Goal: Go to known website: Go to known website

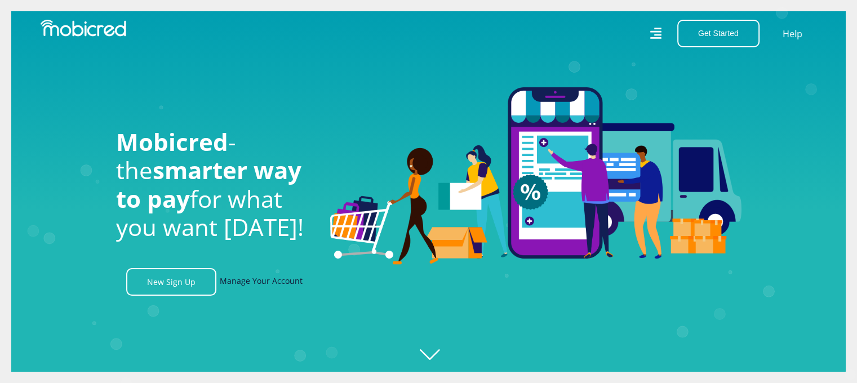
scroll to position [0, 2570]
click at [263, 282] on link "Manage Your Account" at bounding box center [261, 282] width 83 height 28
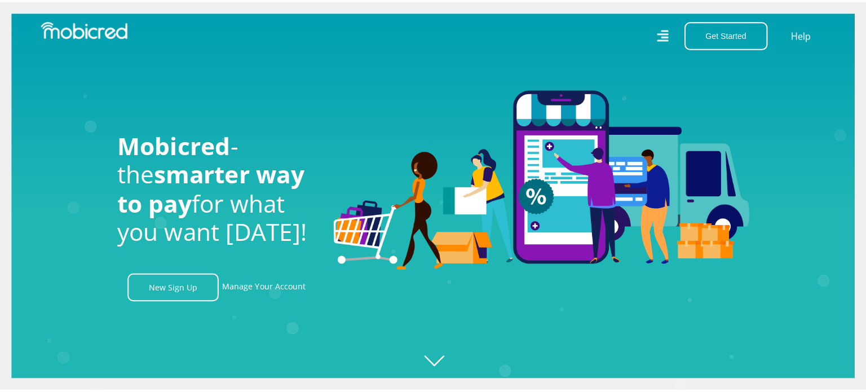
scroll to position [0, 0]
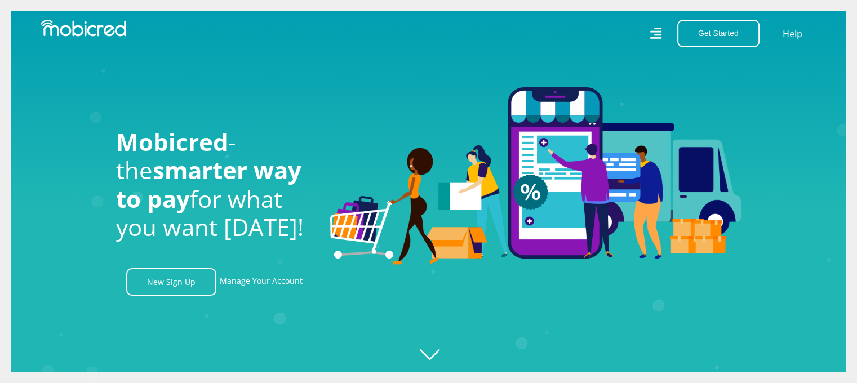
click at [658, 31] on icon at bounding box center [655, 33] width 11 height 11
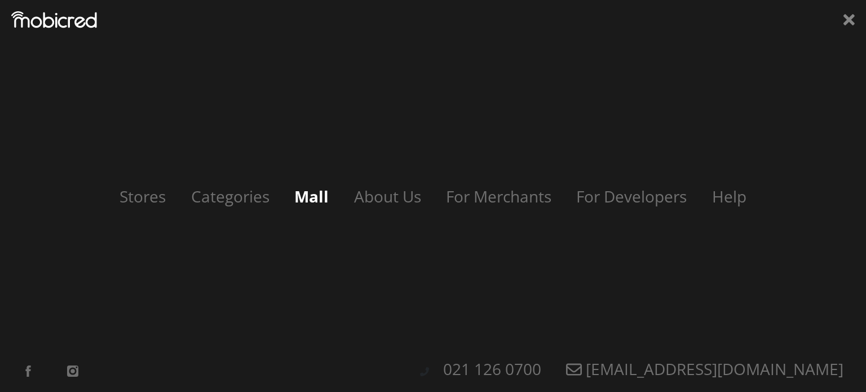
click at [313, 198] on link "Mall" at bounding box center [311, 195] width 57 height 21
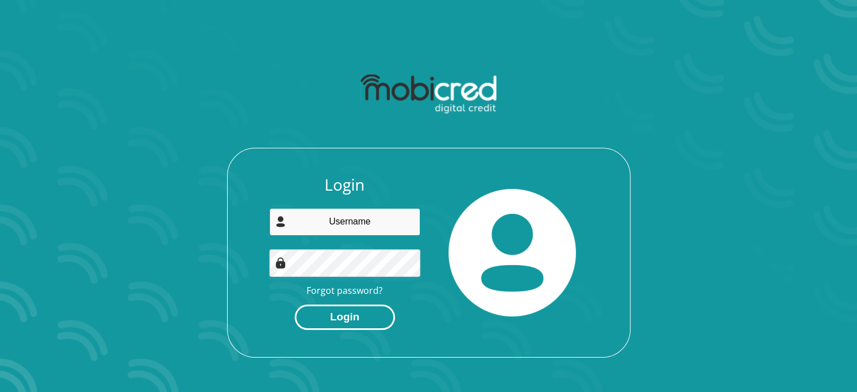
type input "[EMAIL_ADDRESS][DOMAIN_NAME]"
click at [321, 323] on button "Login" at bounding box center [345, 316] width 100 height 25
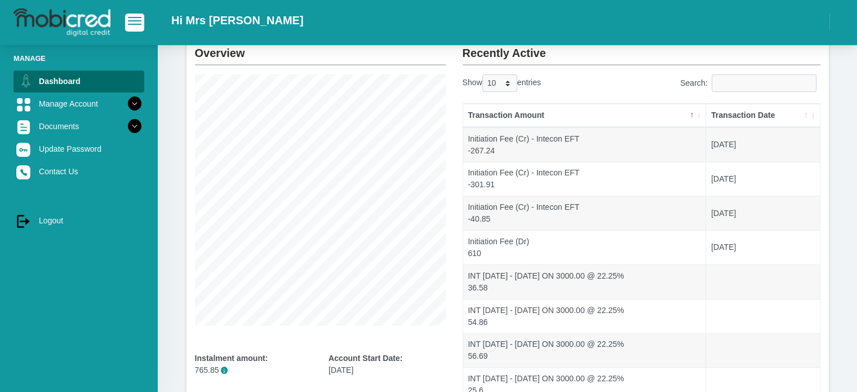
scroll to position [70, 0]
click at [691, 115] on th "Transaction Amount" at bounding box center [584, 116] width 243 height 24
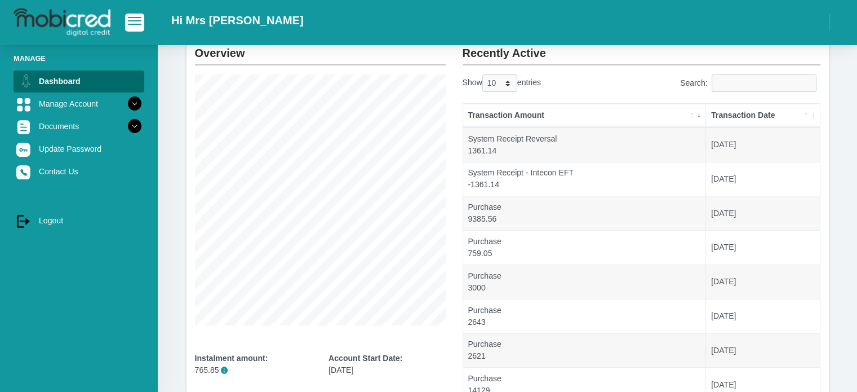
click at [804, 113] on th "Transaction Date" at bounding box center [762, 116] width 113 height 24
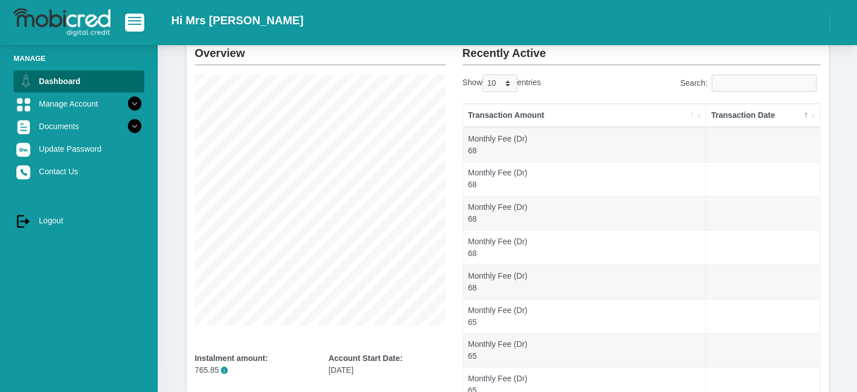
click at [805, 114] on th "Transaction Date" at bounding box center [762, 116] width 113 height 24
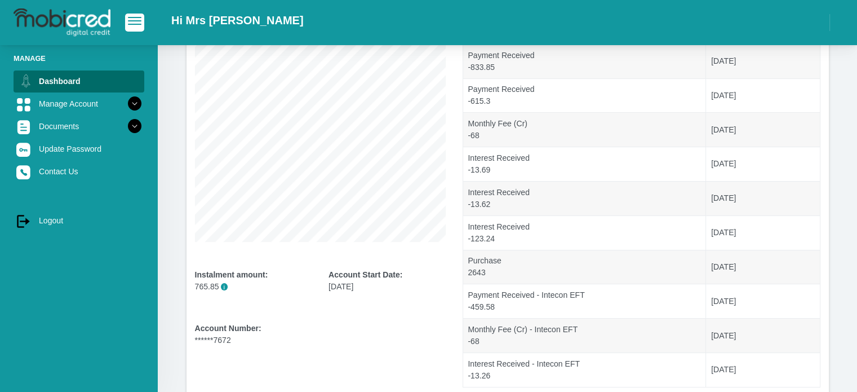
scroll to position [153, 0]
click at [92, 105] on link "Manage Account" at bounding box center [79, 103] width 131 height 21
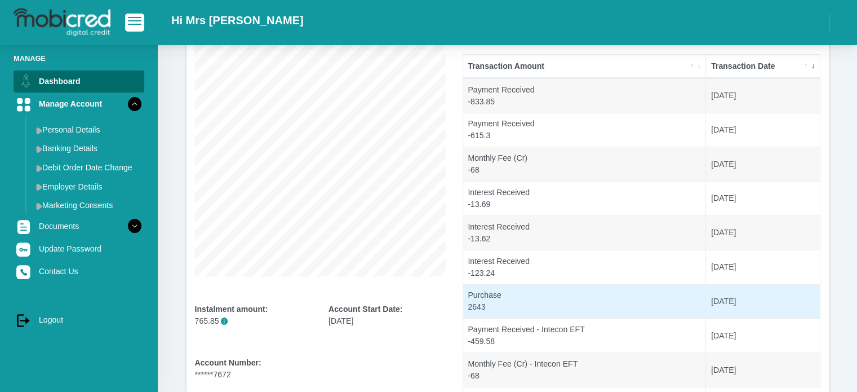
scroll to position [119, 0]
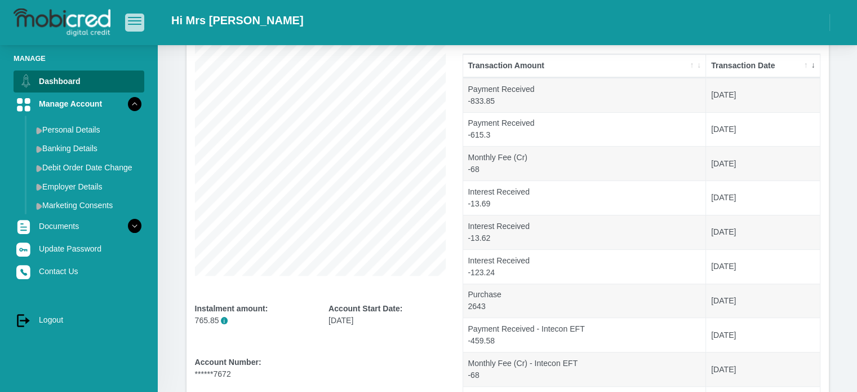
click at [138, 23] on span "button" at bounding box center [135, 21] width 14 height 8
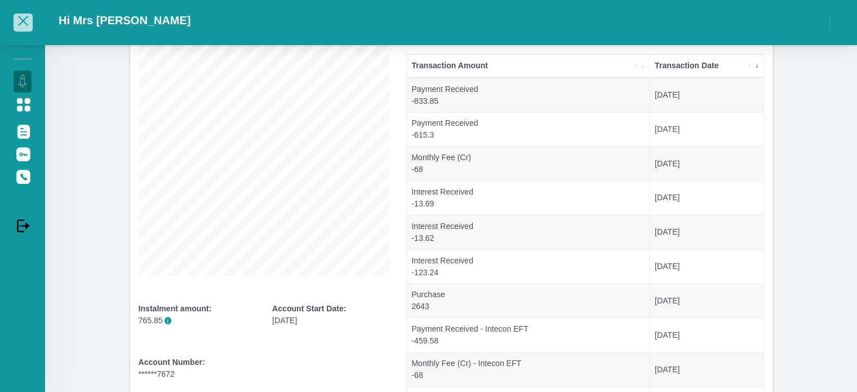
click at [138, 23] on h2 "Hi Mrs S Matlala" at bounding box center [125, 21] width 132 height 14
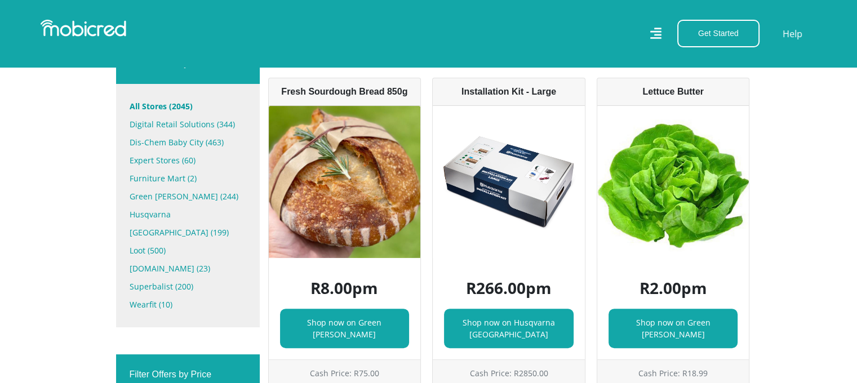
scroll to position [389, 0]
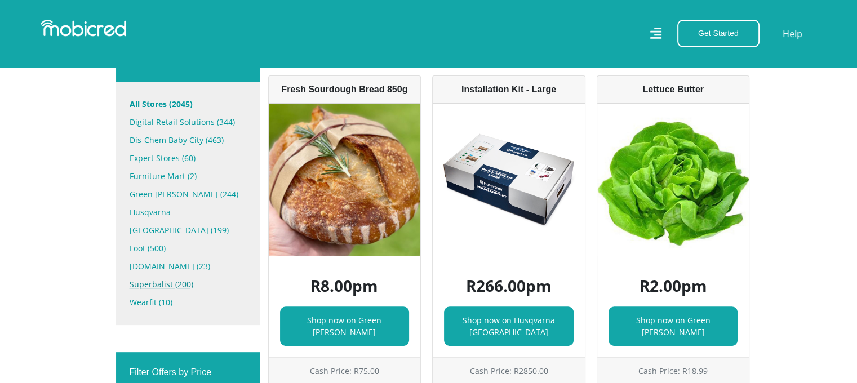
click at [170, 276] on link "Superbalist (200)" at bounding box center [188, 285] width 117 height 18
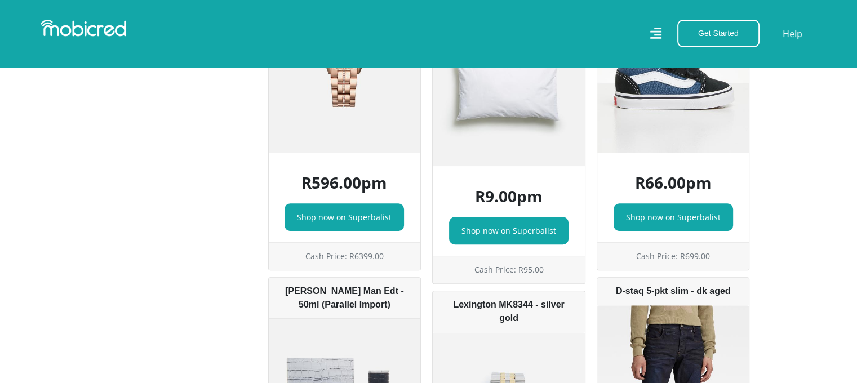
scroll to position [930, 0]
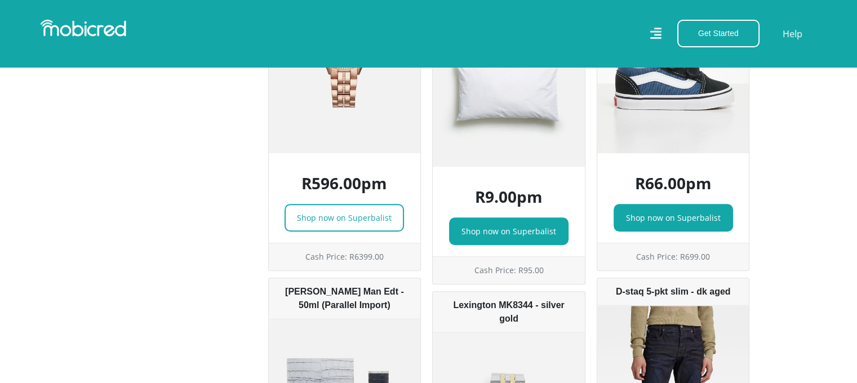
click at [381, 223] on link "Shop now on Superbalist" at bounding box center [344, 218] width 119 height 28
